Goal: Manage account settings

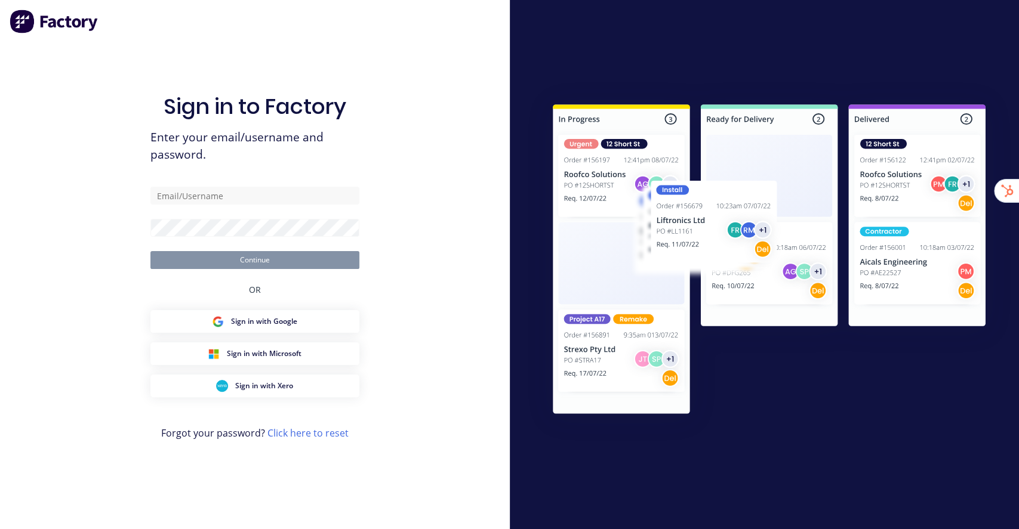
click at [390, 112] on div "Sign in to Factory Enter your email/username and password. Continue OR Sign in …" at bounding box center [255, 264] width 510 height 529
type input "[EMAIL_ADDRESS][DOMAIN_NAME]"
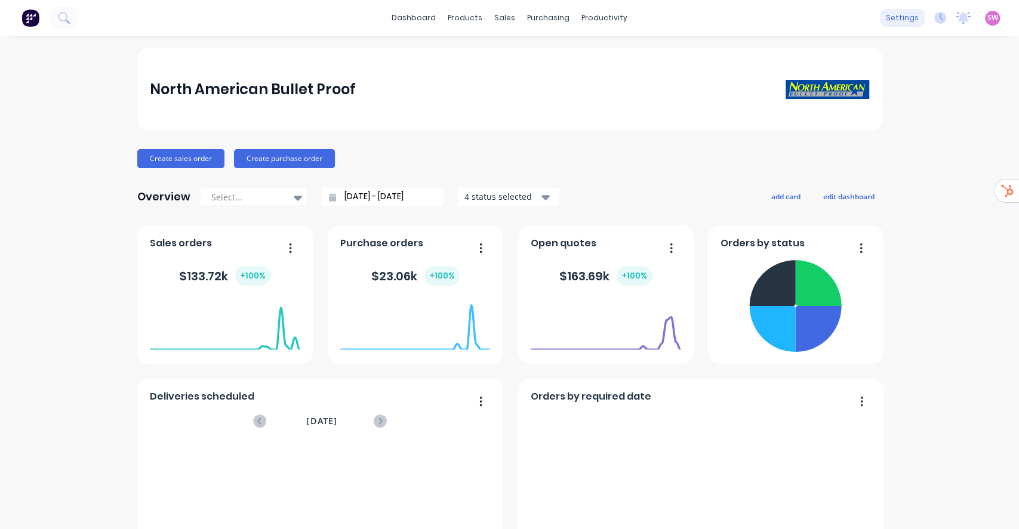
click at [893, 16] on div "settings" at bounding box center [902, 18] width 45 height 18
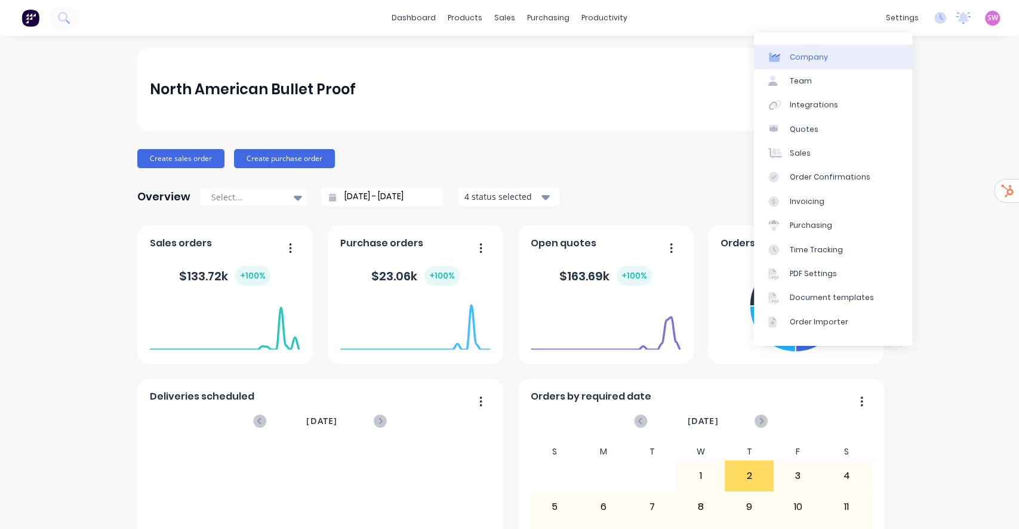
click at [833, 61] on link "Company" at bounding box center [833, 57] width 158 height 24
select select "US"
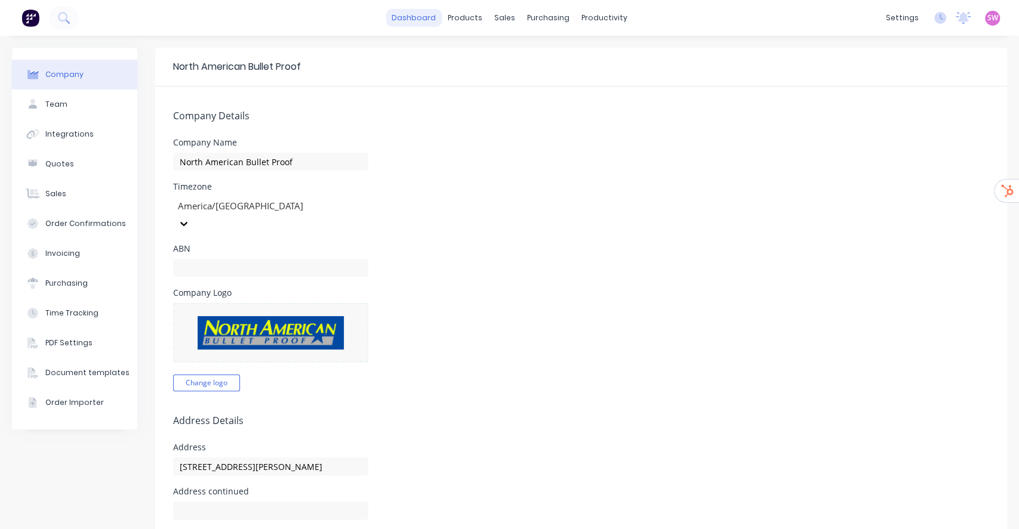
click at [403, 19] on link "dashboard" at bounding box center [414, 18] width 56 height 18
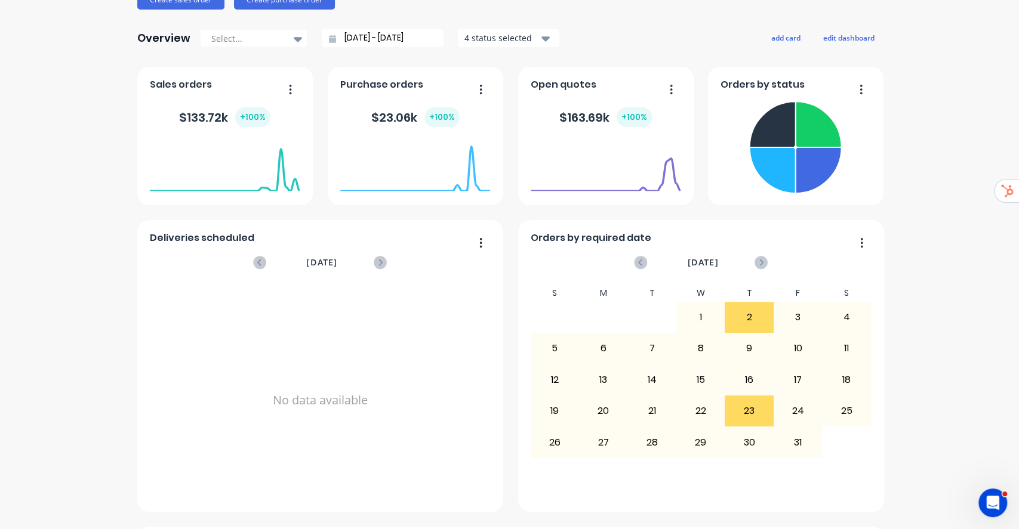
click at [993, 505] on icon "Open Intercom Messenger" at bounding box center [993, 504] width 20 height 20
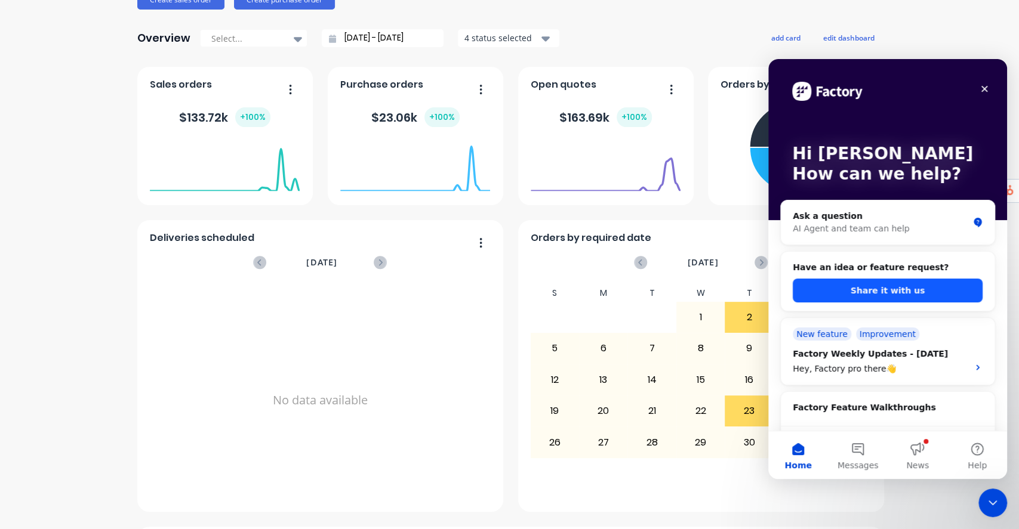
click at [926, 284] on button "Share it with us" at bounding box center [888, 291] width 190 height 24
